Goal: Task Accomplishment & Management: Manage account settings

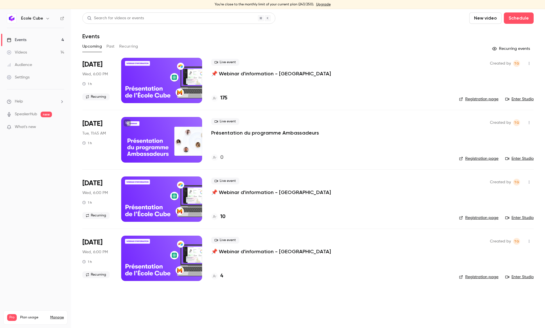
click at [292, 132] on p "Présentation du programme Ambassadeurs" at bounding box center [265, 133] width 108 height 7
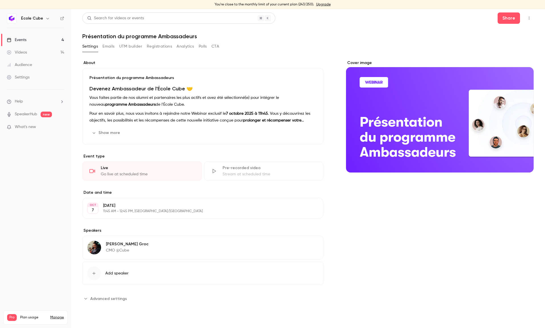
click at [528, 24] on header "Search for videos or events Share Présentation du programme Ambassadeurs" at bounding box center [307, 25] width 451 height 27
click at [528, 18] on icon "button" at bounding box center [528, 18] width 5 height 4
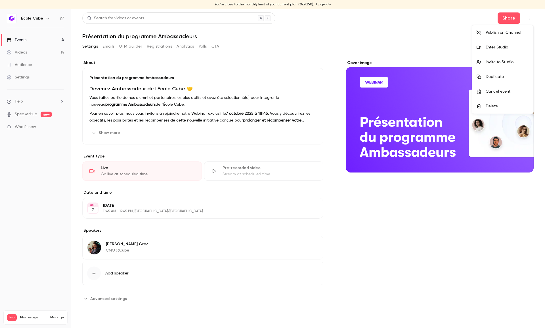
click at [491, 103] on li "Delete" at bounding box center [502, 106] width 61 height 15
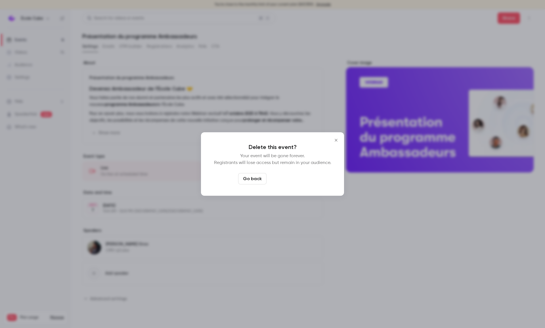
click at [273, 181] on button "Delete event" at bounding box center [288, 178] width 38 height 11
